Goal: Transaction & Acquisition: Purchase product/service

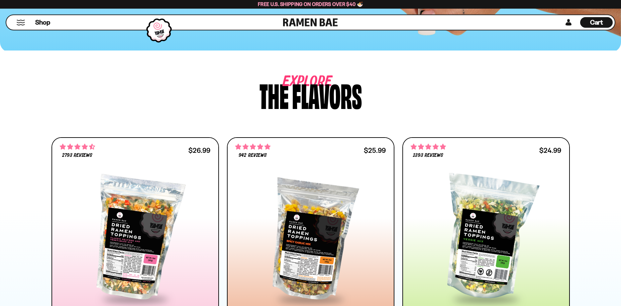
scroll to position [237, 0]
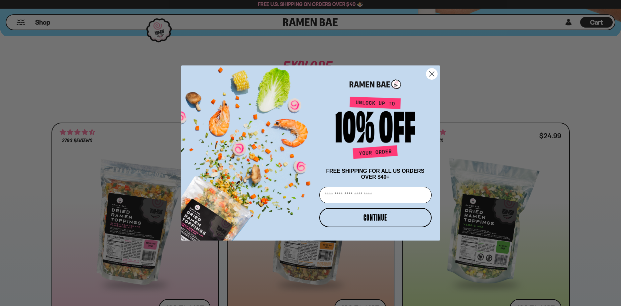
click at [432, 72] on circle "Close dialog" at bounding box center [431, 73] width 11 height 11
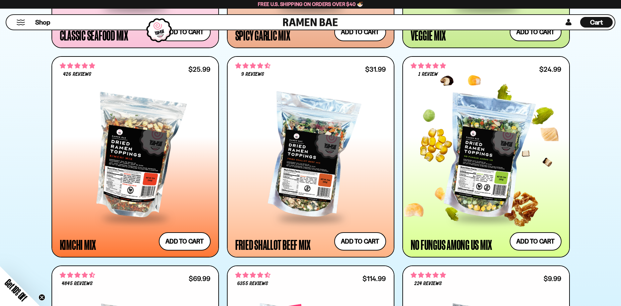
scroll to position [508, 0]
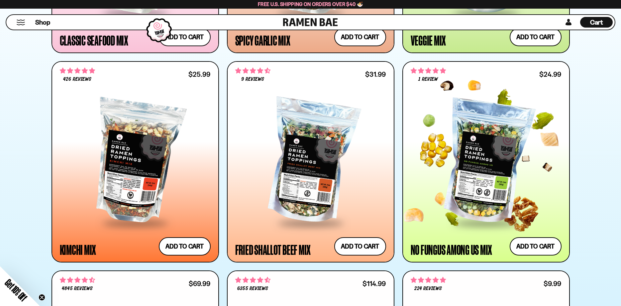
click at [481, 149] on div at bounding box center [485, 161] width 151 height 121
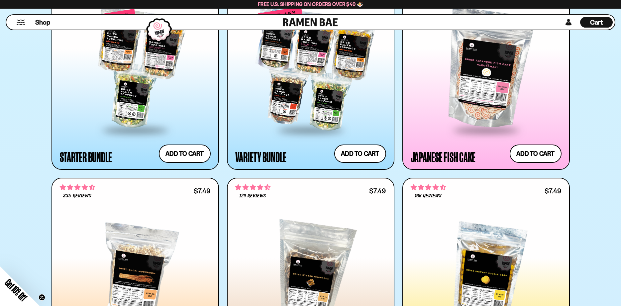
scroll to position [711, 0]
